Goal: Task Accomplishment & Management: Manage account settings

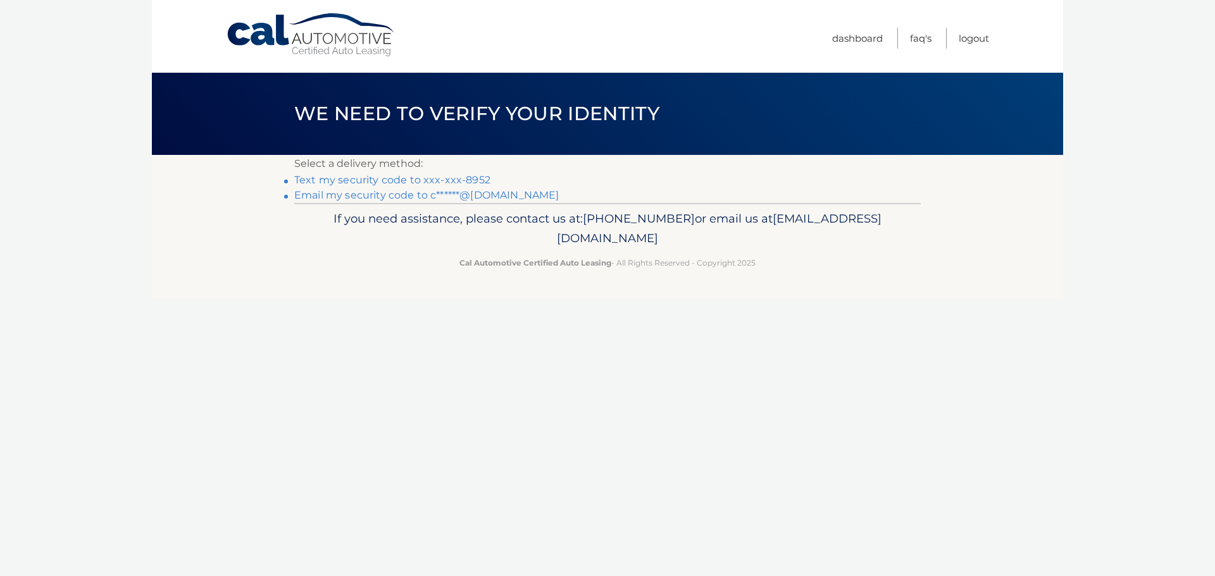
click at [390, 182] on link "Text my security code to xxx-xxx-8952" at bounding box center [392, 180] width 196 height 12
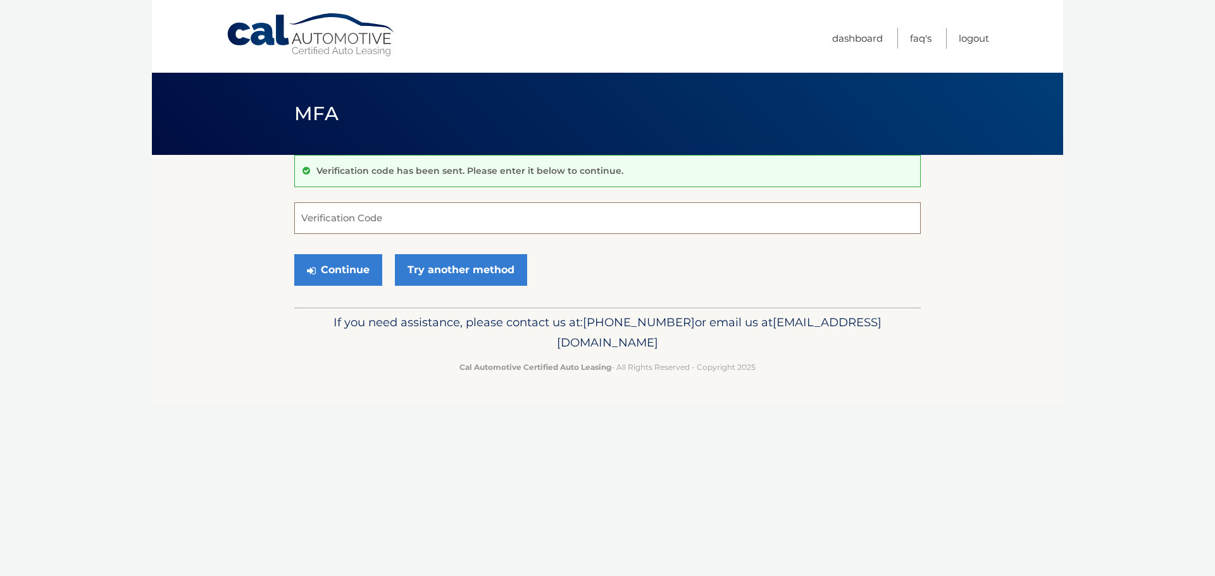
click at [481, 232] on input "Verification Code" at bounding box center [607, 218] width 626 height 32
type input "484348"
click at [365, 269] on button "Continue" at bounding box center [338, 270] width 88 height 32
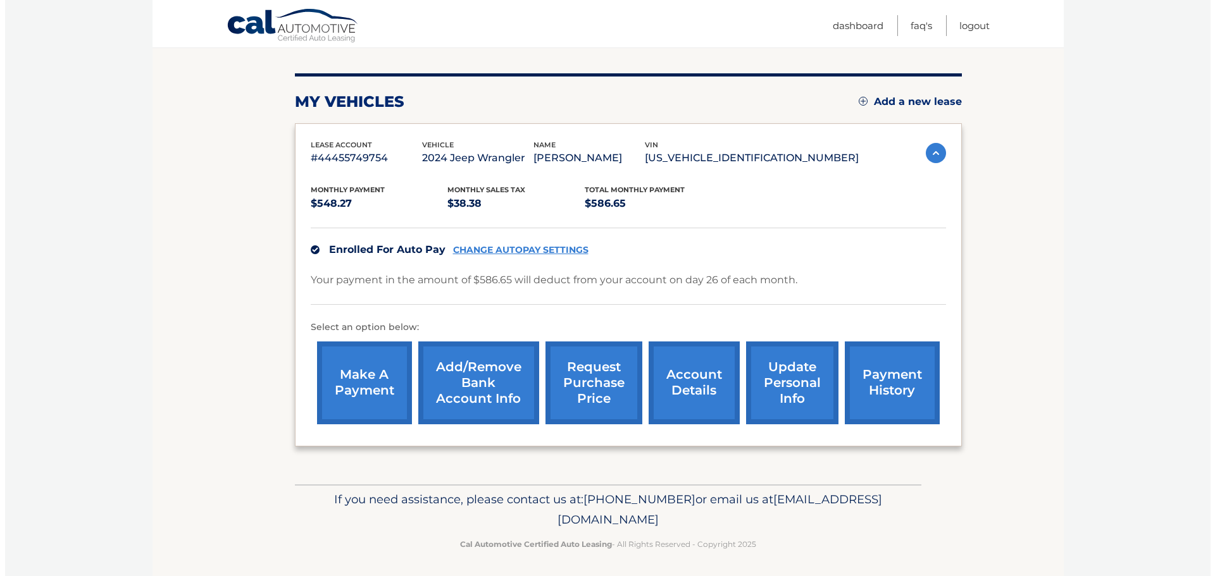
scroll to position [142, 0]
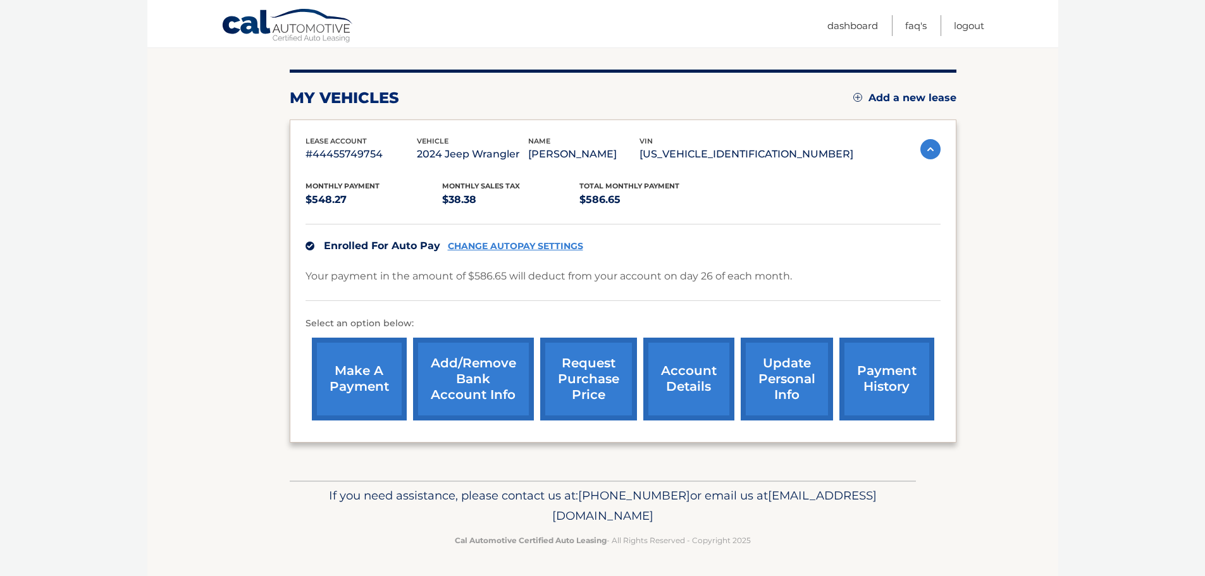
click at [596, 389] on link "request purchase price" at bounding box center [588, 379] width 97 height 83
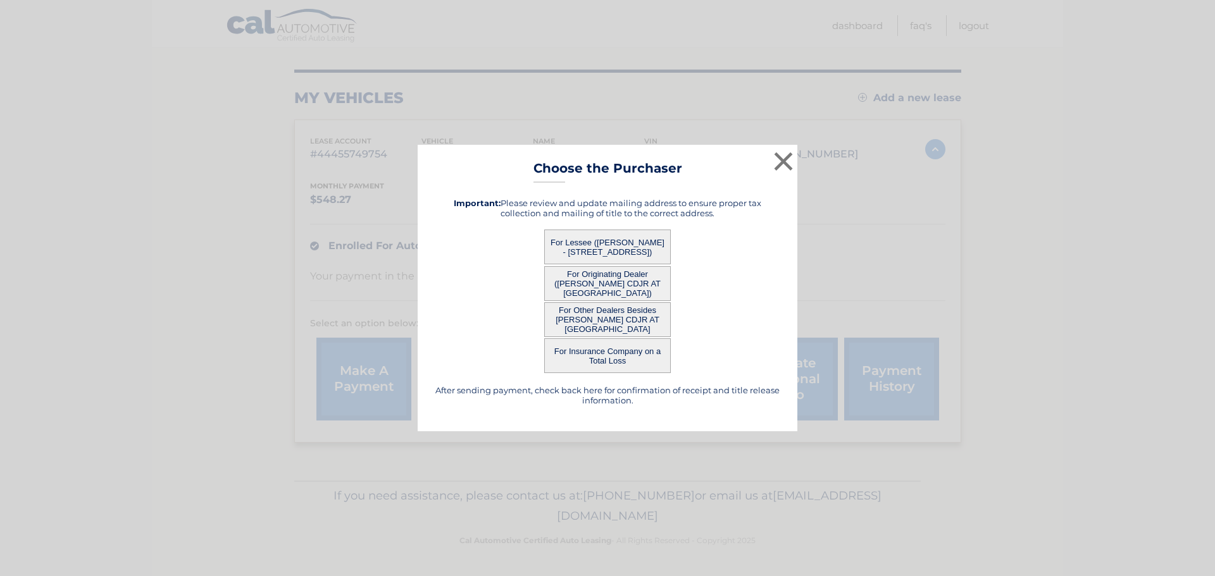
click at [624, 316] on button "For Other Dealers Besides FERMAN CDJR AT CYPRESS CREEK" at bounding box center [607, 319] width 127 height 35
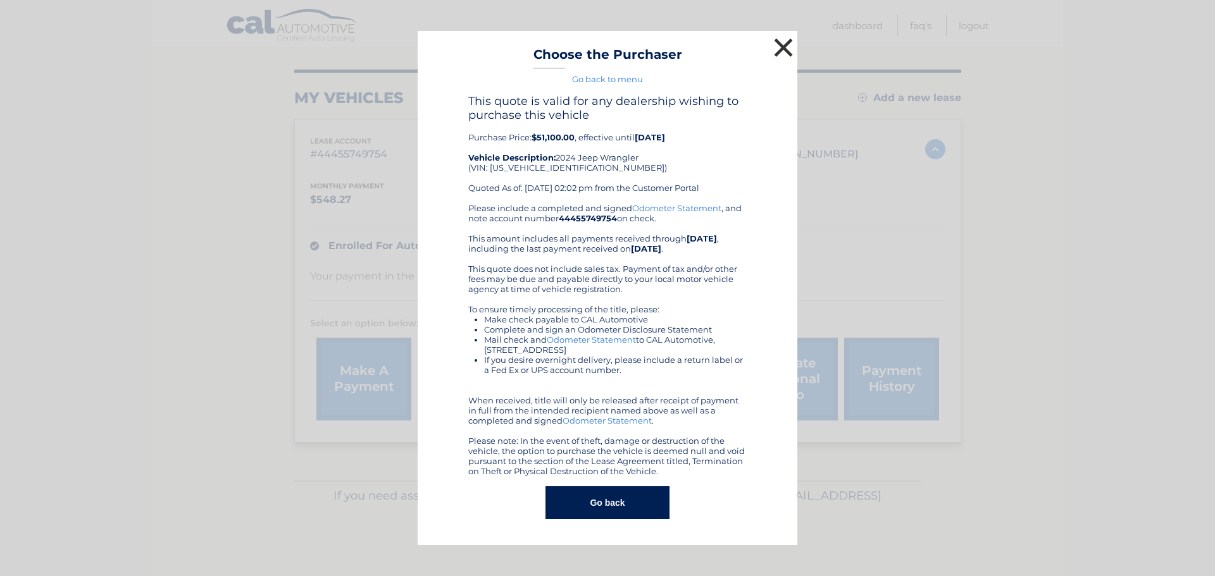
click at [784, 46] on button "×" at bounding box center [782, 47] width 25 height 25
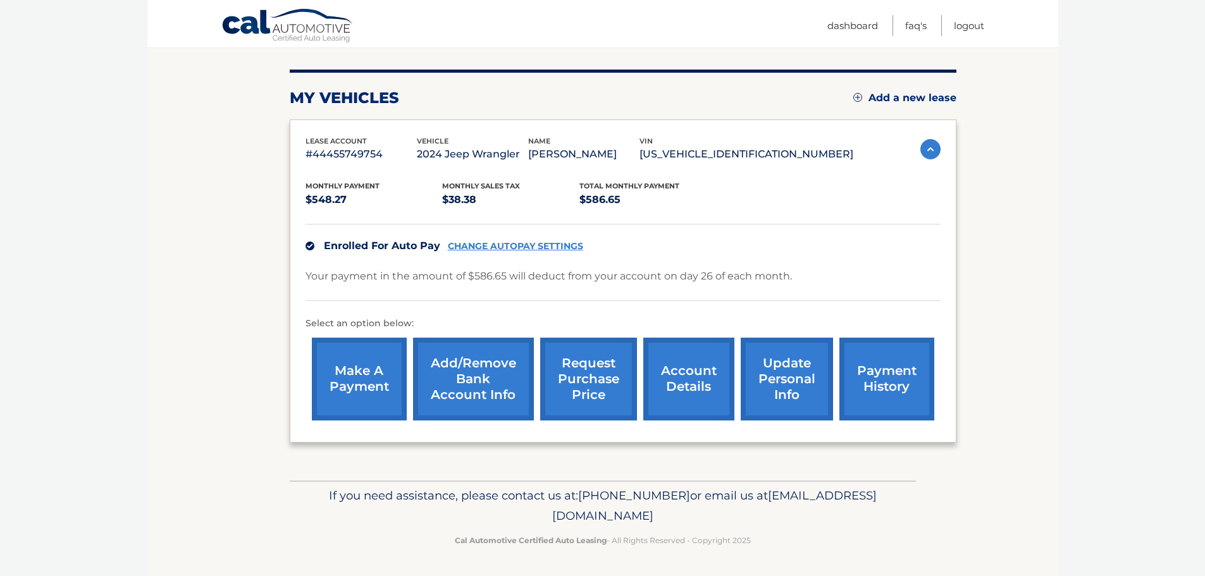
click at [582, 380] on link "request purchase price" at bounding box center [588, 379] width 97 height 83
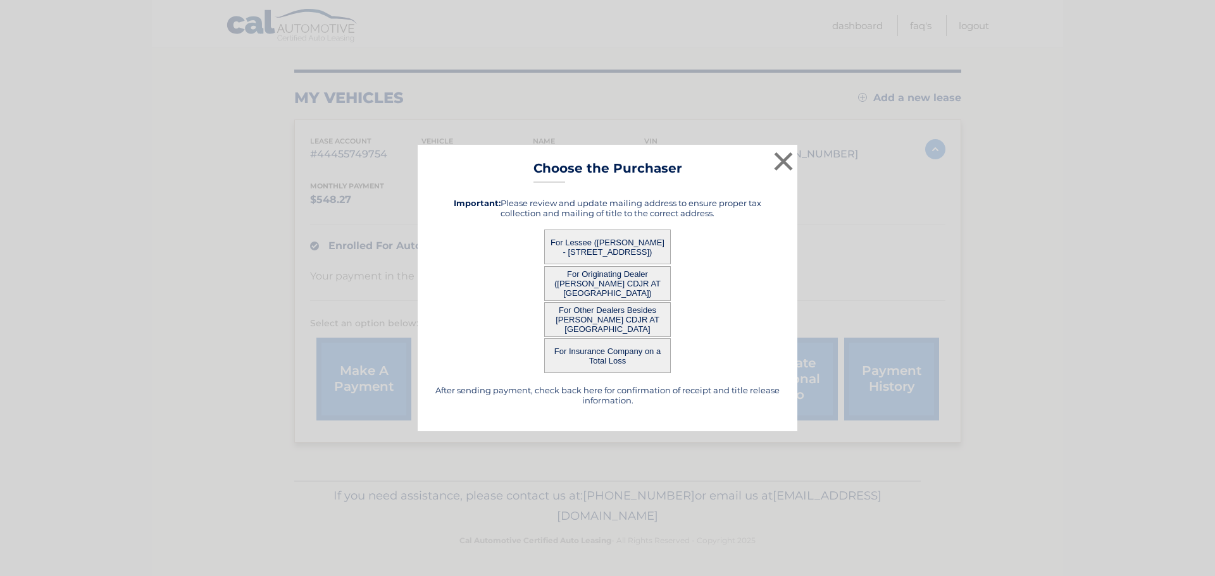
click at [629, 239] on button "For Lessee (CHRISTOPHER MUNIZ - 21578 SNOWY ORCHID TER, , LAND O LAKES, FL 3463…" at bounding box center [607, 247] width 127 height 35
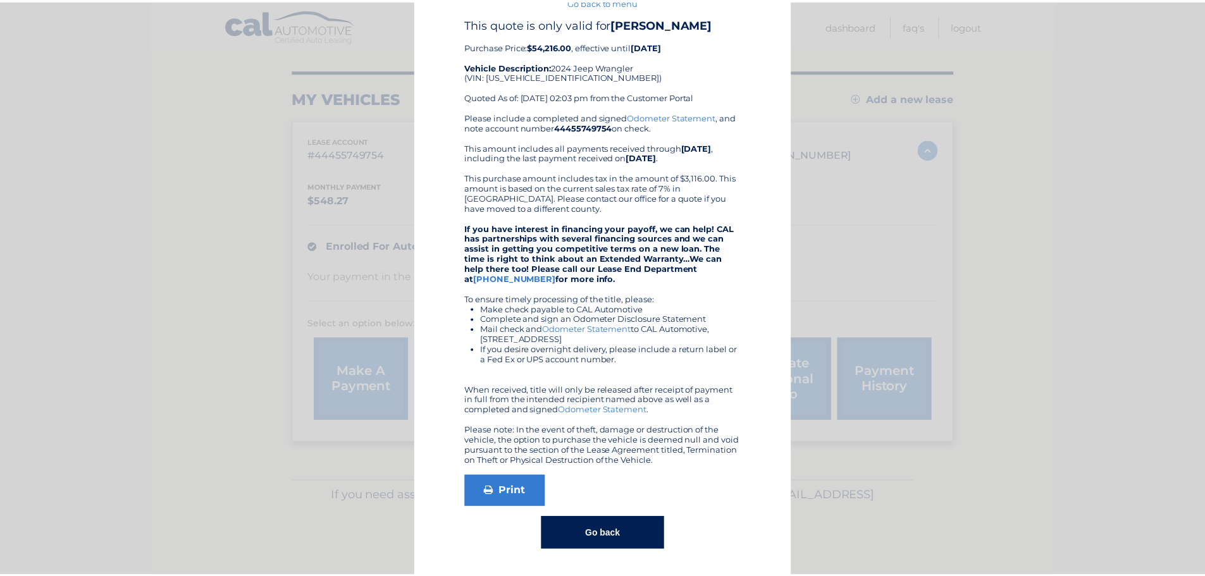
scroll to position [0, 0]
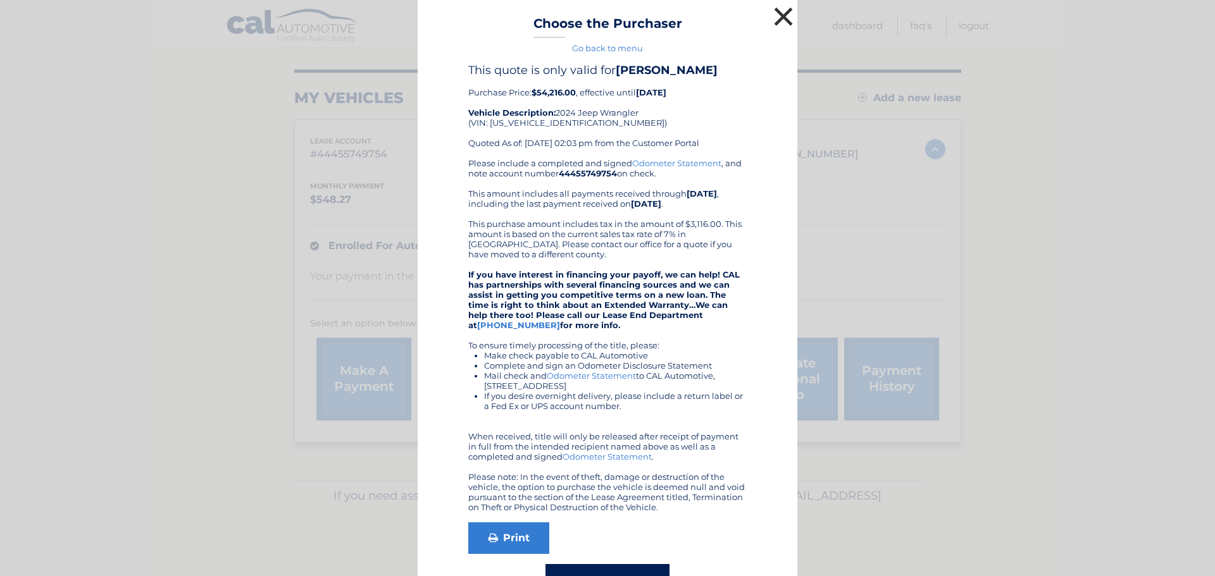
click at [775, 18] on button "×" at bounding box center [782, 16] width 25 height 25
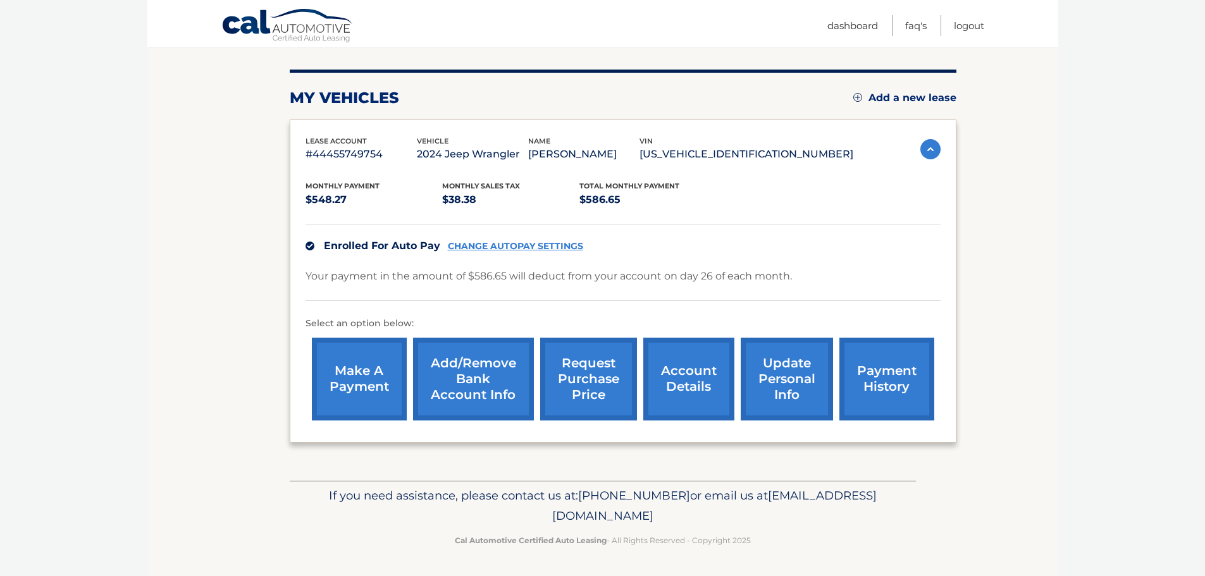
click at [702, 371] on link "account details" at bounding box center [688, 379] width 91 height 83
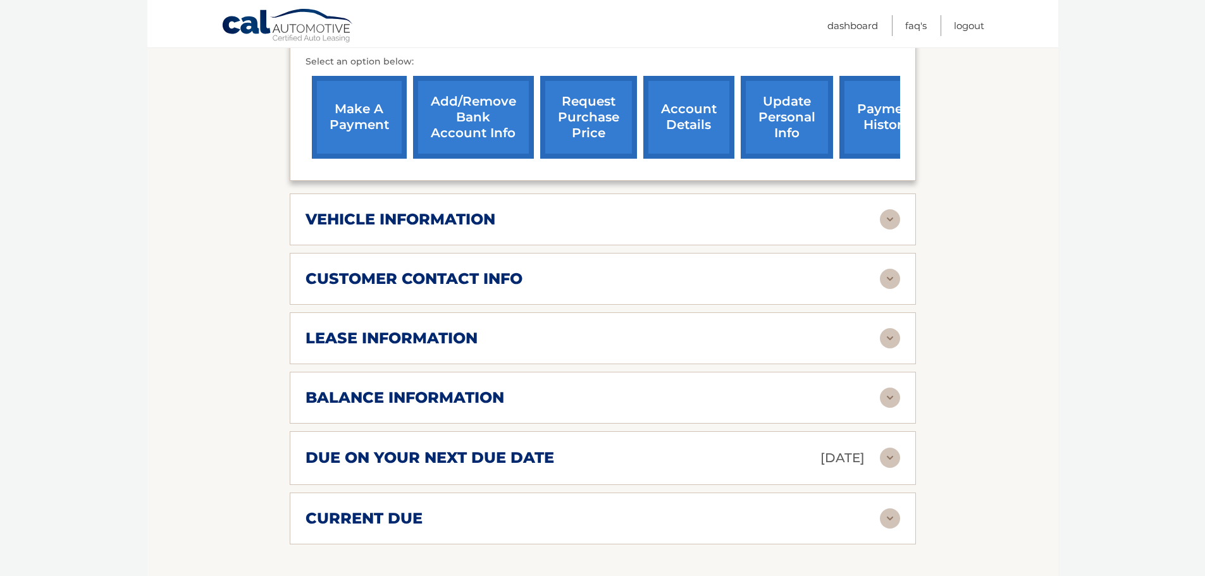
scroll to position [443, 0]
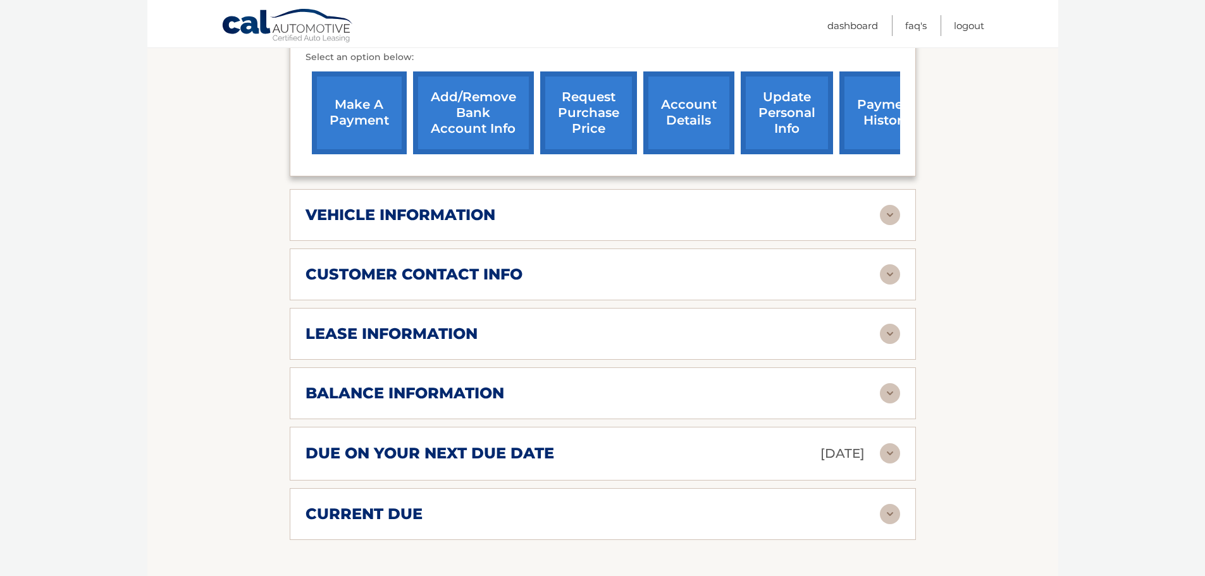
click at [894, 324] on img at bounding box center [890, 334] width 20 height 20
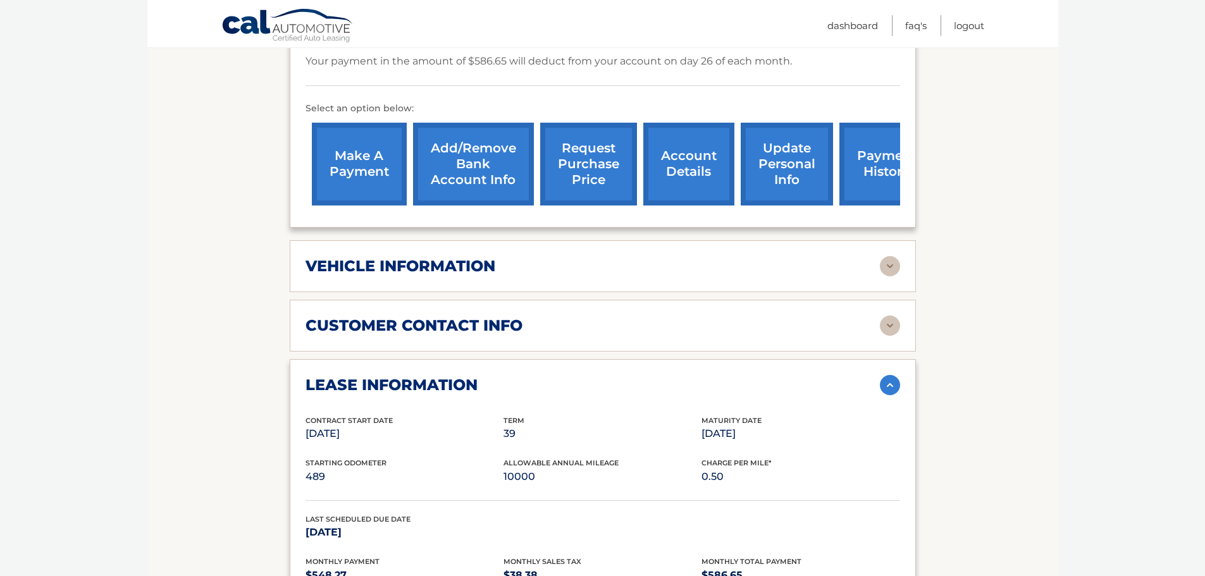
scroll to position [0, 0]
